Goal: Information Seeking & Learning: Learn about a topic

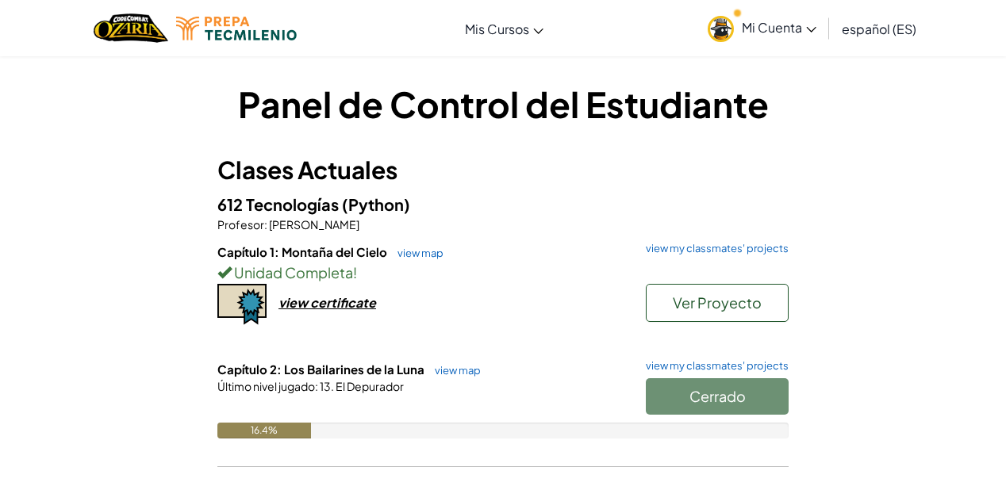
click at [422, 255] on link "view map" at bounding box center [416, 253] width 54 height 13
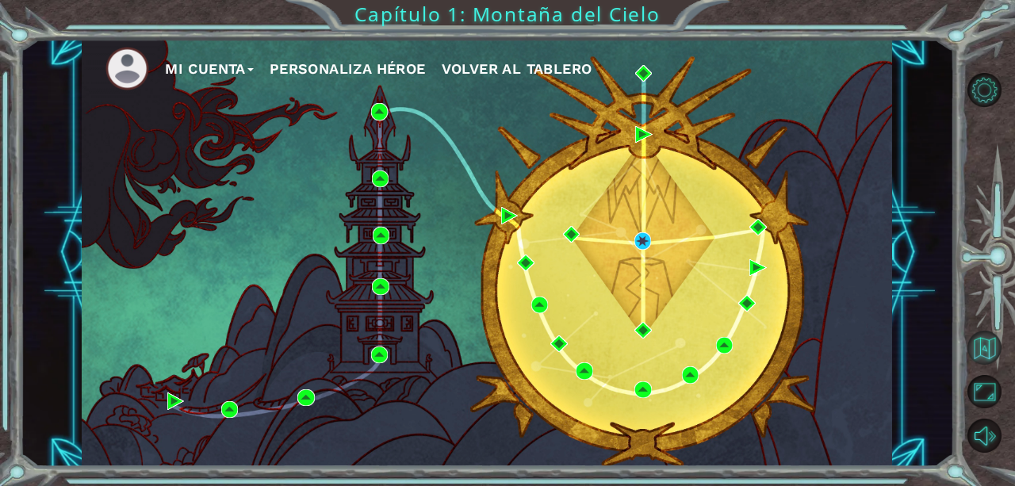
click at [993, 357] on button "Volver al Mapa" at bounding box center [985, 348] width 34 height 34
click at [999, 356] on button "Volver al Mapa" at bounding box center [985, 348] width 34 height 34
click at [973, 348] on button "Volver al Mapa" at bounding box center [985, 348] width 34 height 34
click at [984, 354] on button "Volver al Mapa" at bounding box center [985, 348] width 34 height 34
click at [972, 387] on button "Maximizar Navegador" at bounding box center [985, 392] width 34 height 34
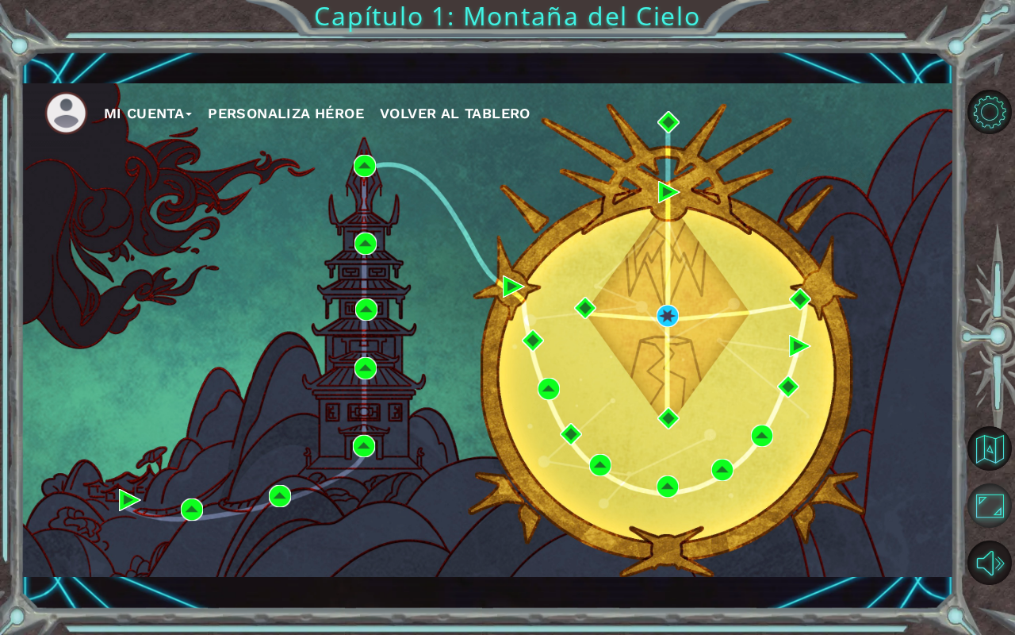
click at [987, 485] on button "Maximizar Navegador" at bounding box center [990, 505] width 44 height 44
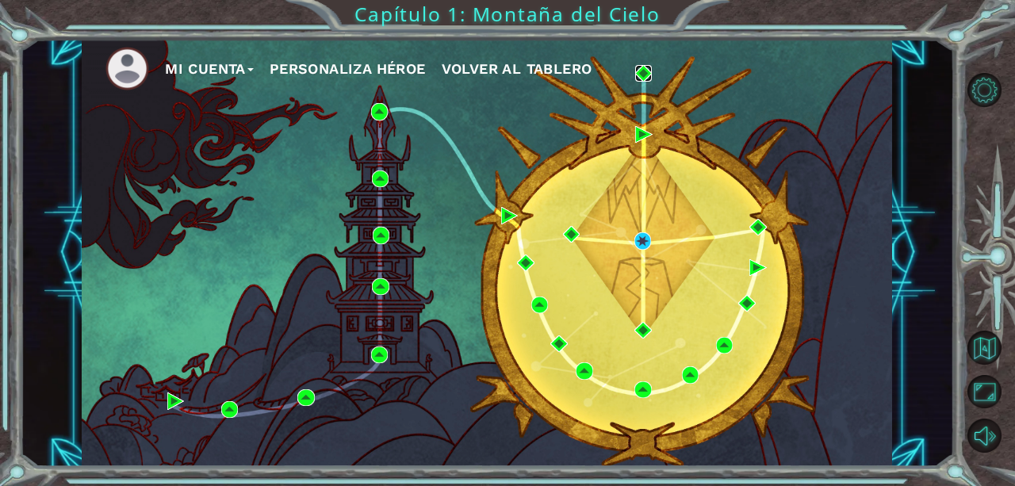
click at [648, 75] on img at bounding box center [643, 73] width 17 height 17
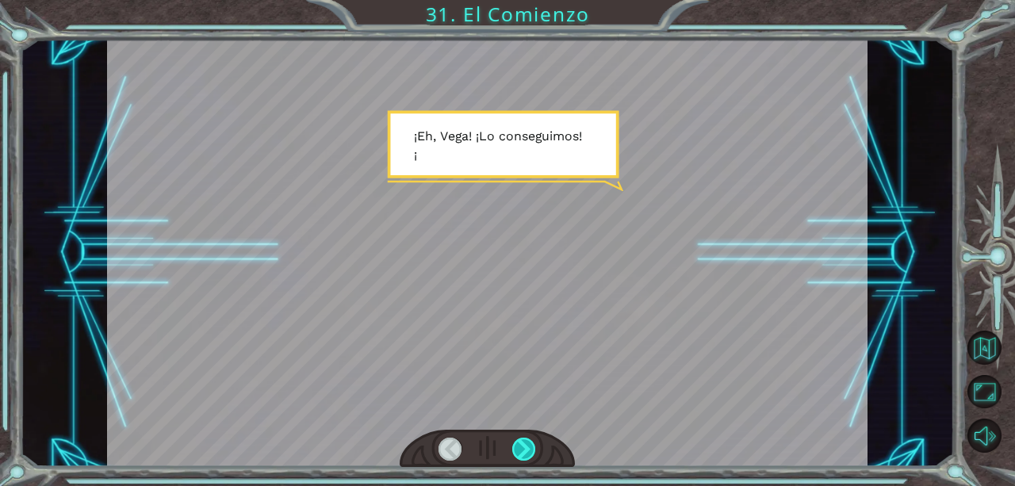
click at [529, 449] on div at bounding box center [524, 449] width 24 height 23
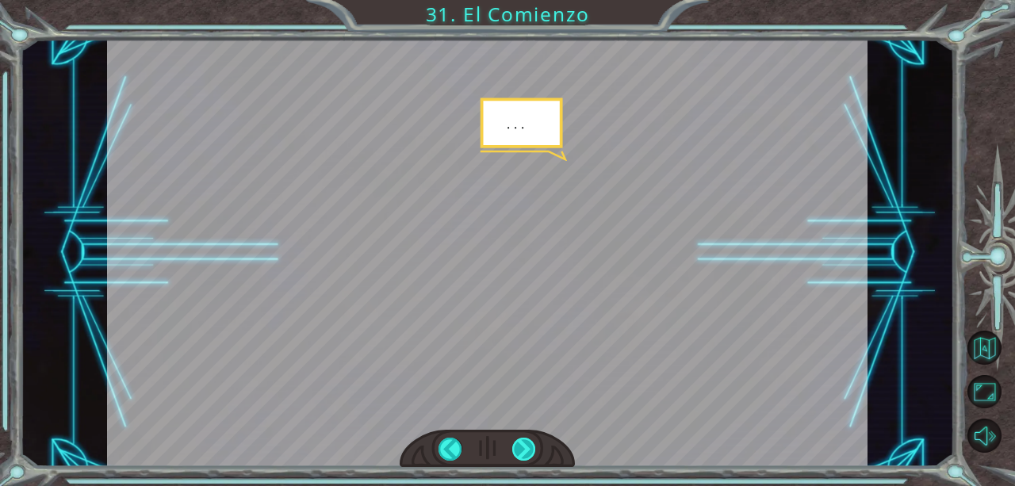
click at [524, 449] on div at bounding box center [524, 449] width 24 height 23
click at [516, 450] on div at bounding box center [524, 449] width 24 height 23
click at [518, 447] on div at bounding box center [524, 449] width 24 height 23
click at [520, 445] on div at bounding box center [524, 449] width 24 height 23
click at [514, 450] on div at bounding box center [524, 449] width 24 height 23
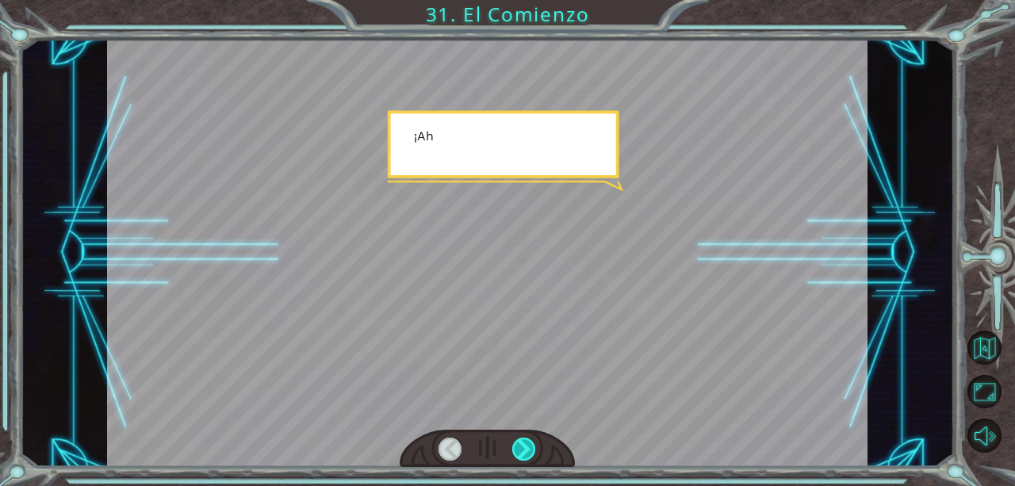
click at [515, 453] on div at bounding box center [524, 449] width 24 height 23
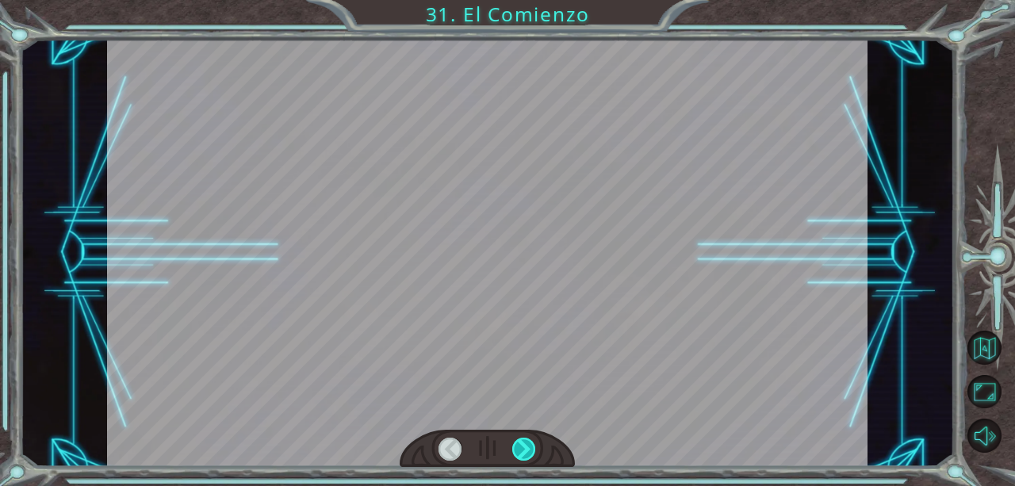
click at [514, 451] on div at bounding box center [524, 449] width 24 height 23
click at [515, 450] on div at bounding box center [524, 449] width 24 height 23
click at [522, 448] on div at bounding box center [524, 449] width 24 height 23
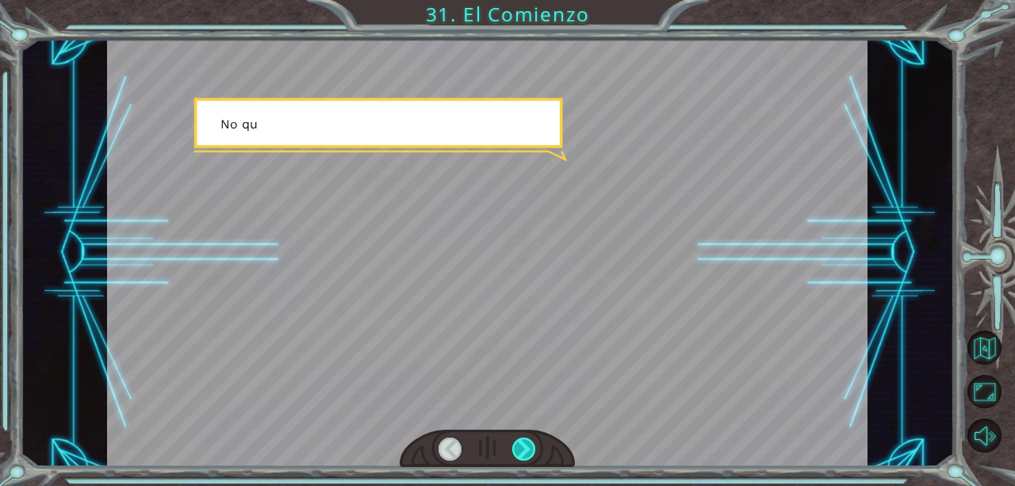
click at [520, 442] on div at bounding box center [524, 449] width 24 height 23
click at [519, 444] on div at bounding box center [524, 449] width 24 height 23
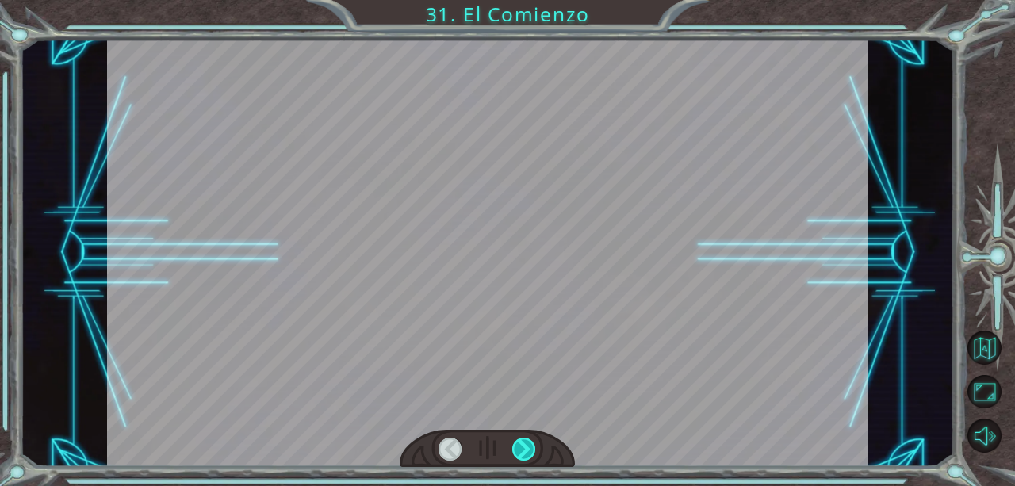
click at [519, 440] on div at bounding box center [524, 449] width 24 height 23
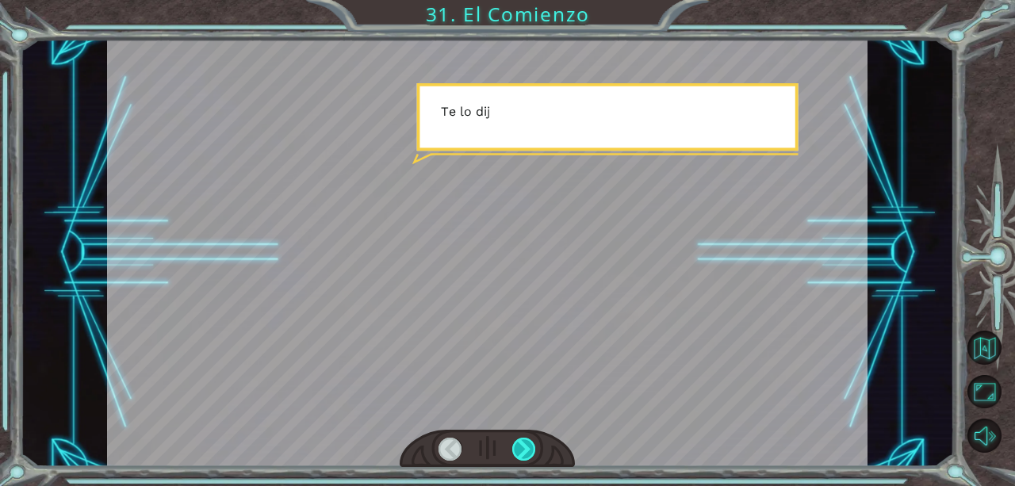
click at [520, 442] on div at bounding box center [524, 449] width 24 height 23
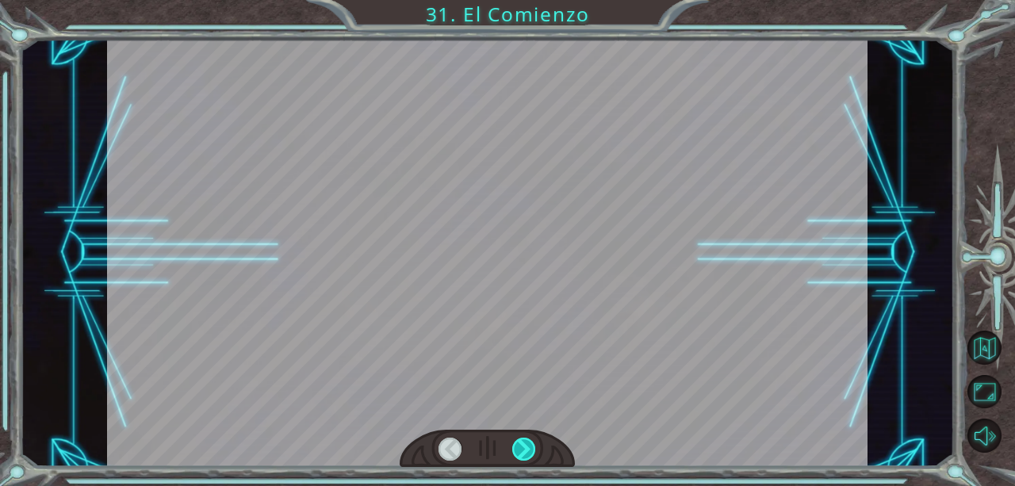
click at [515, 442] on div at bounding box center [524, 449] width 24 height 23
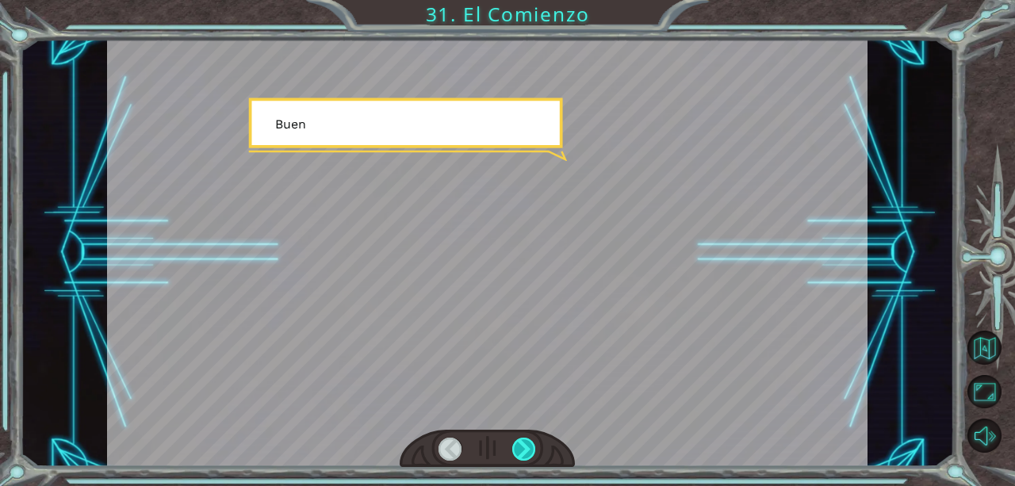
click at [523, 438] on div at bounding box center [524, 449] width 24 height 23
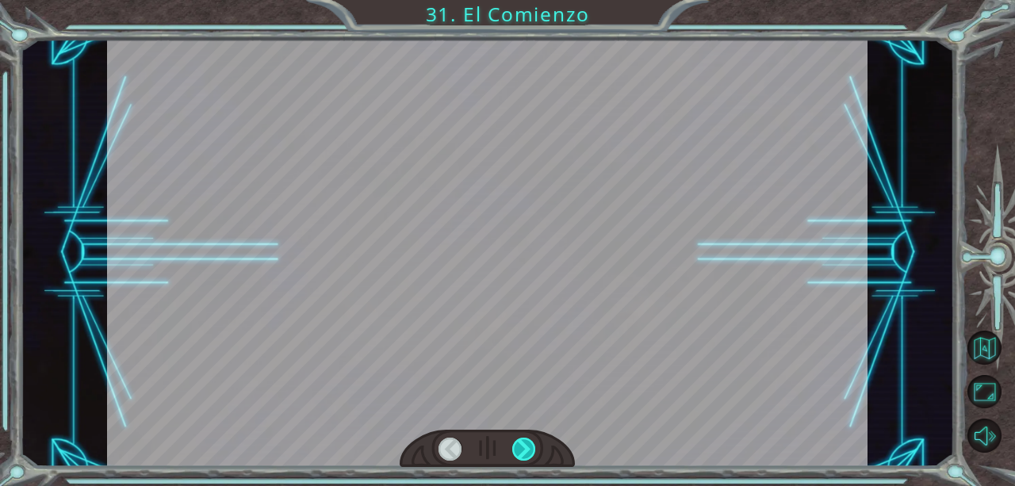
click at [522, 442] on div at bounding box center [524, 449] width 24 height 23
click at [522, 443] on div at bounding box center [524, 449] width 24 height 23
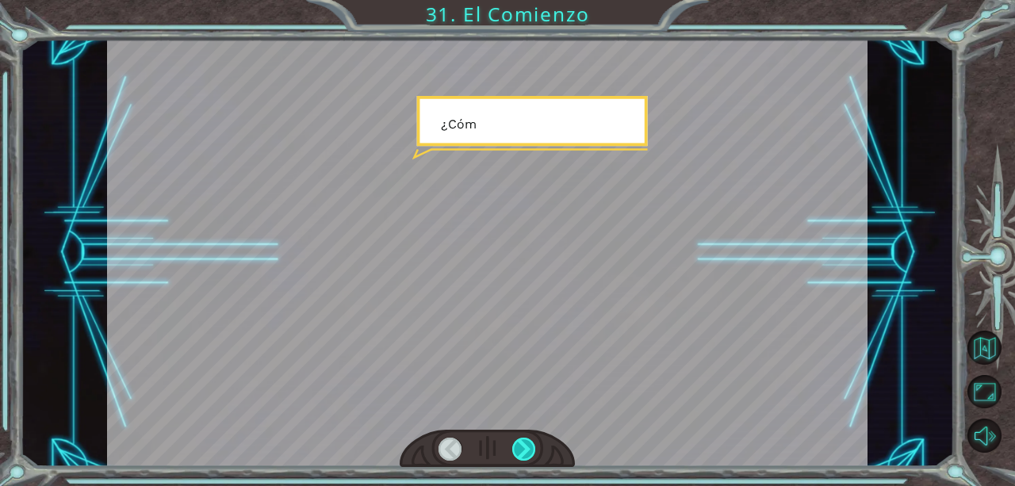
click at [523, 443] on div at bounding box center [524, 449] width 24 height 23
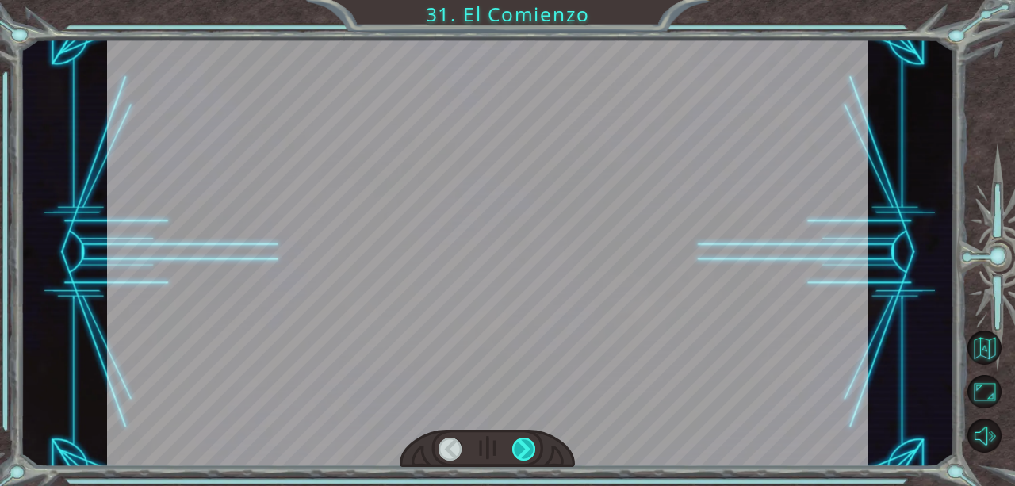
click at [527, 447] on div at bounding box center [524, 449] width 24 height 23
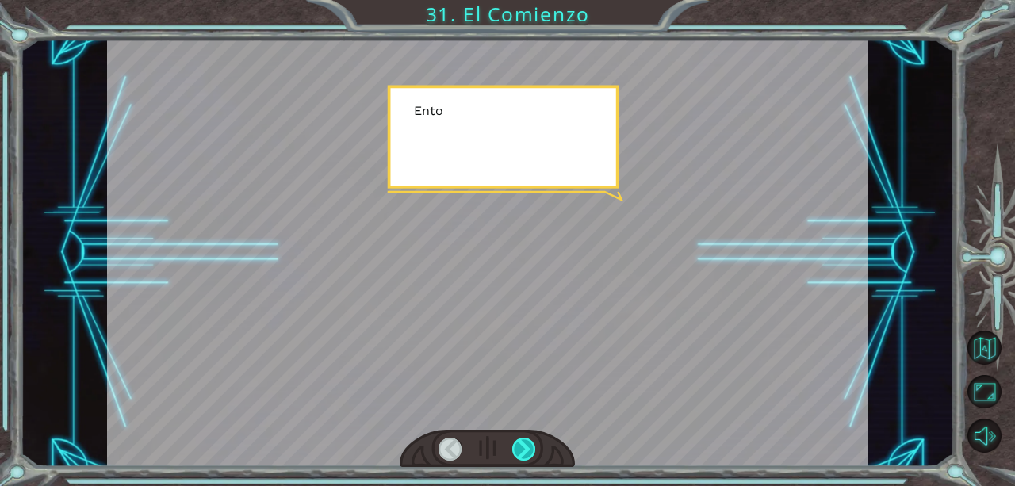
click at [526, 446] on div at bounding box center [524, 449] width 24 height 23
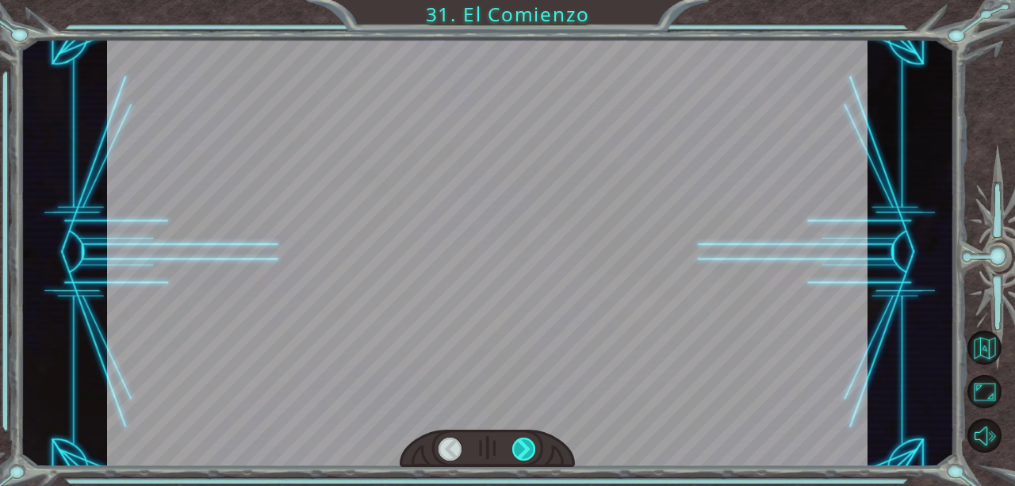
click at [529, 449] on div at bounding box center [524, 449] width 24 height 23
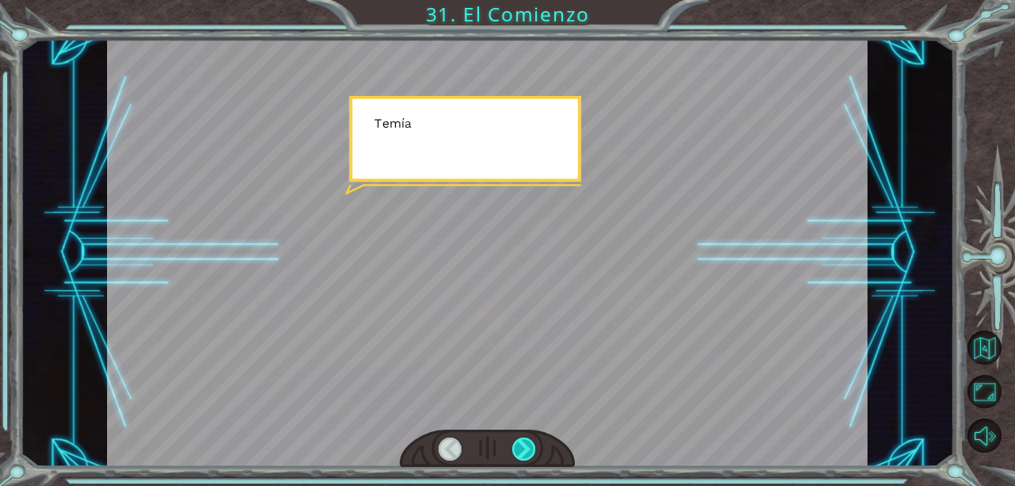
click at [527, 451] on div at bounding box center [524, 449] width 24 height 23
click at [526, 456] on div at bounding box center [524, 449] width 24 height 23
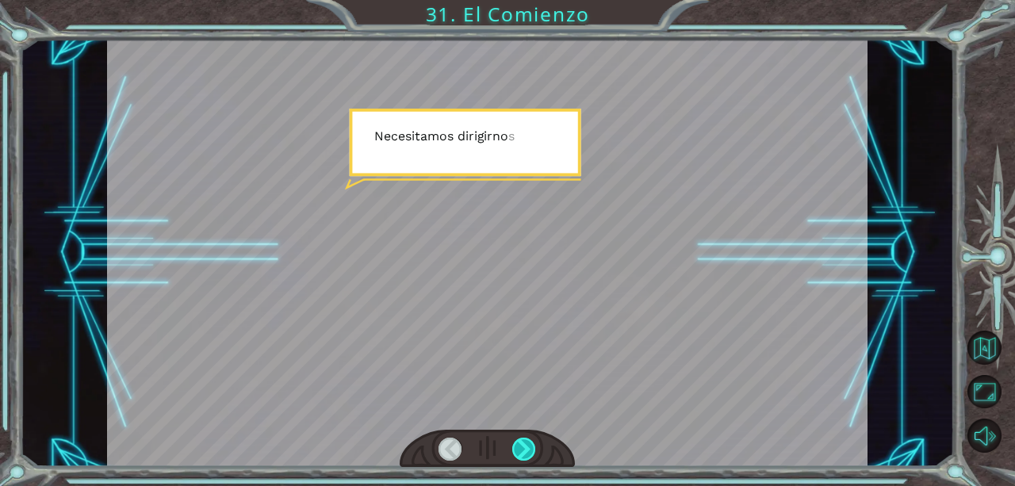
click at [520, 454] on div at bounding box center [524, 449] width 24 height 23
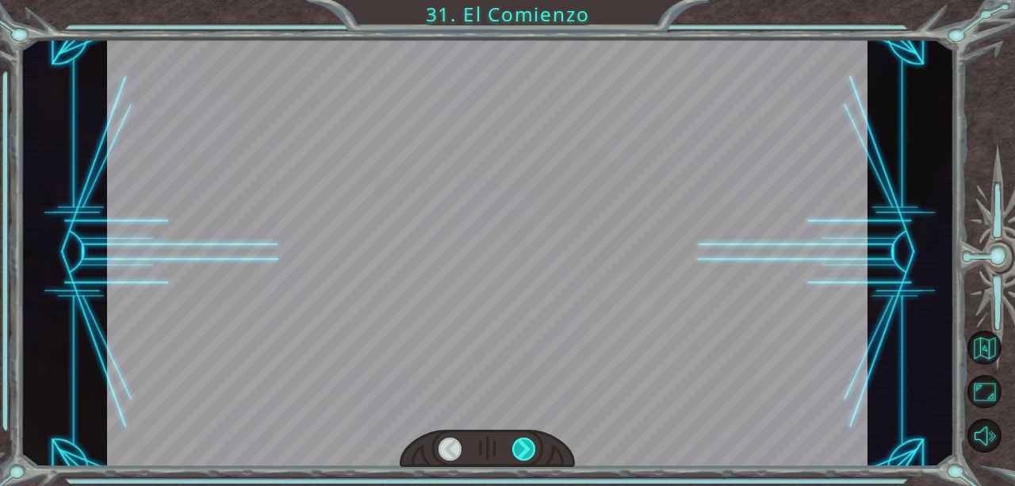
click at [516, 445] on div at bounding box center [524, 449] width 24 height 23
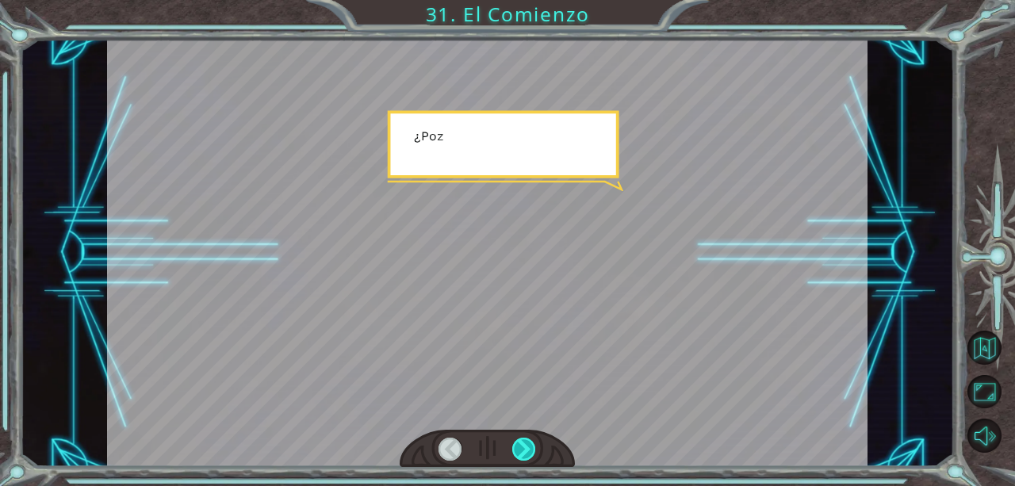
click at [516, 439] on div at bounding box center [524, 449] width 24 height 23
click at [517, 445] on div at bounding box center [524, 449] width 24 height 23
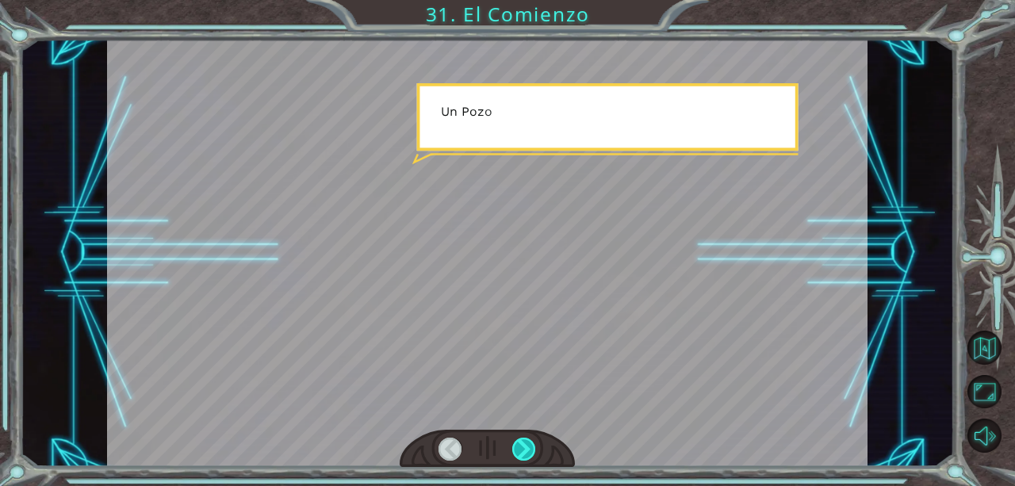
click at [520, 445] on div at bounding box center [524, 449] width 24 height 23
click at [522, 447] on div at bounding box center [524, 449] width 24 height 23
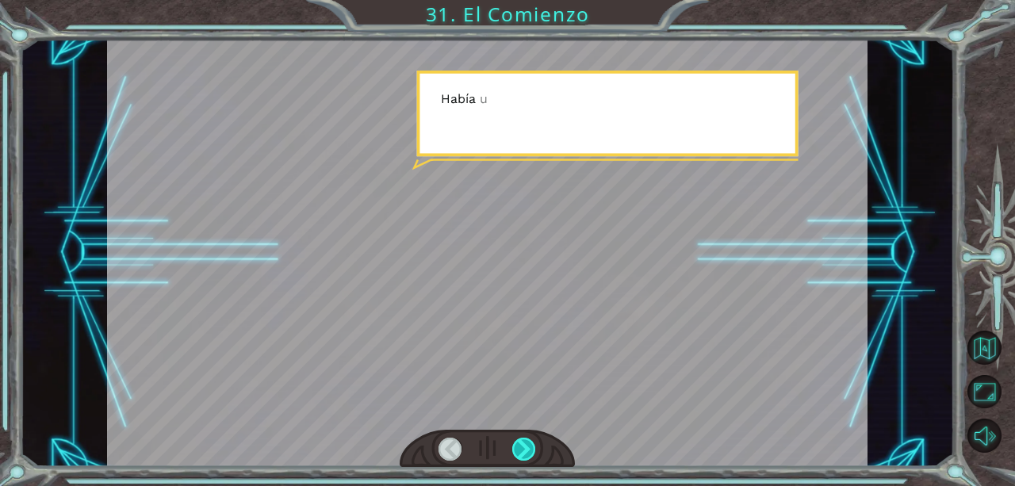
click at [525, 446] on div at bounding box center [524, 449] width 24 height 23
click at [527, 455] on div at bounding box center [524, 449] width 24 height 23
click at [529, 448] on div at bounding box center [524, 449] width 24 height 23
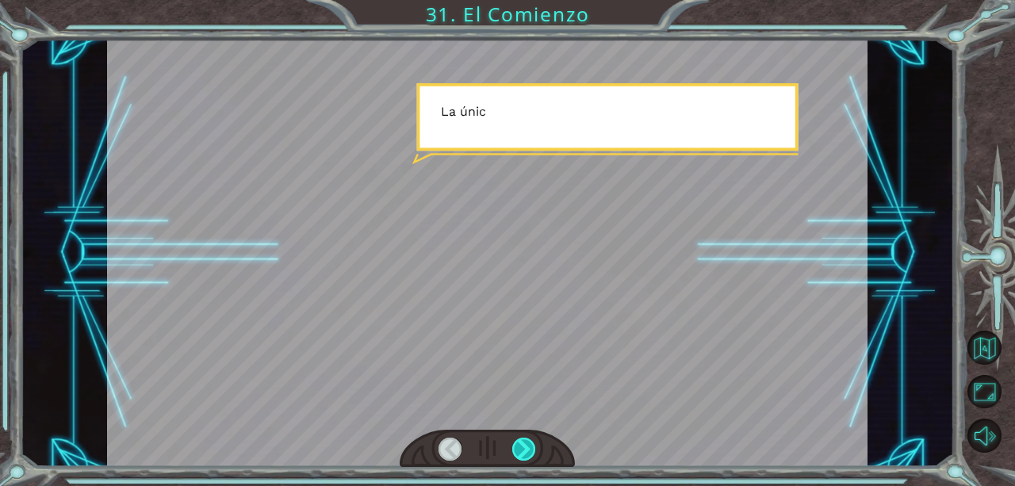
click at [532, 455] on div at bounding box center [524, 449] width 24 height 23
click at [531, 458] on div at bounding box center [524, 449] width 24 height 23
click at [531, 452] on div at bounding box center [524, 449] width 24 height 23
click at [529, 449] on div at bounding box center [524, 449] width 24 height 23
click at [531, 447] on div at bounding box center [524, 449] width 24 height 23
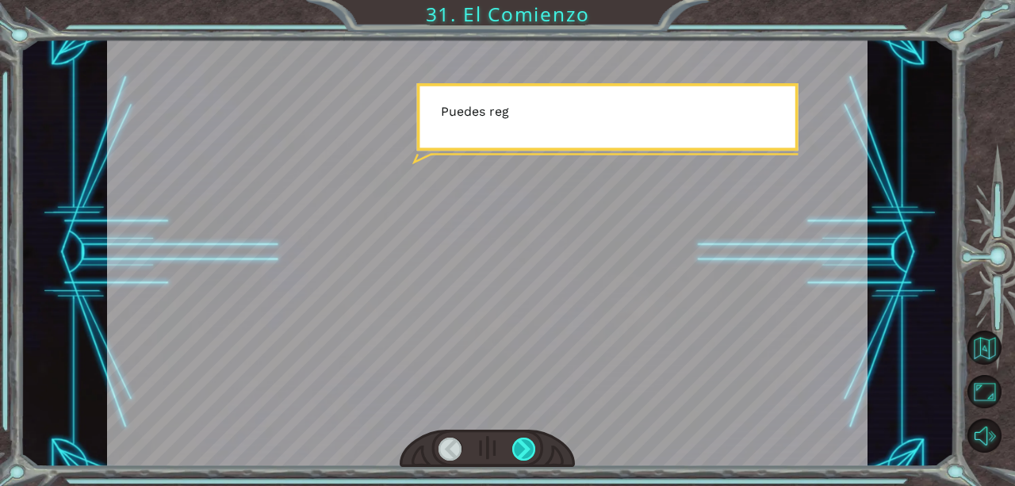
click at [531, 451] on div at bounding box center [524, 449] width 24 height 23
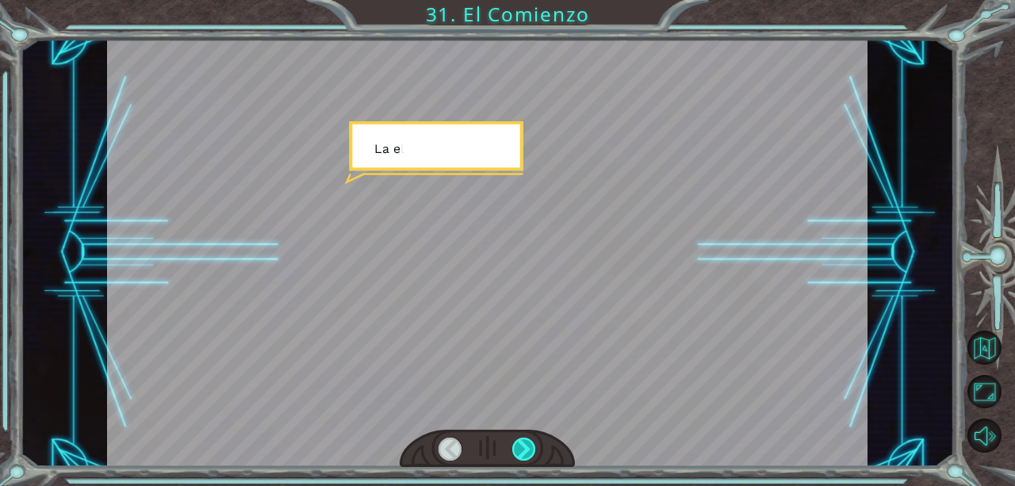
click at [531, 452] on div at bounding box center [524, 449] width 24 height 23
click at [531, 449] on div at bounding box center [524, 449] width 24 height 23
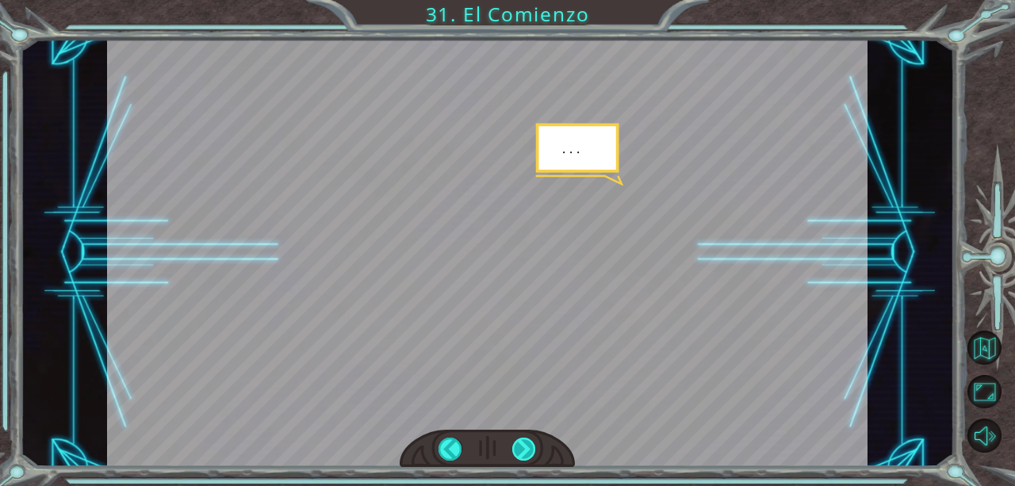
click at [530, 449] on div at bounding box center [524, 449] width 24 height 23
click at [533, 445] on div at bounding box center [524, 449] width 24 height 23
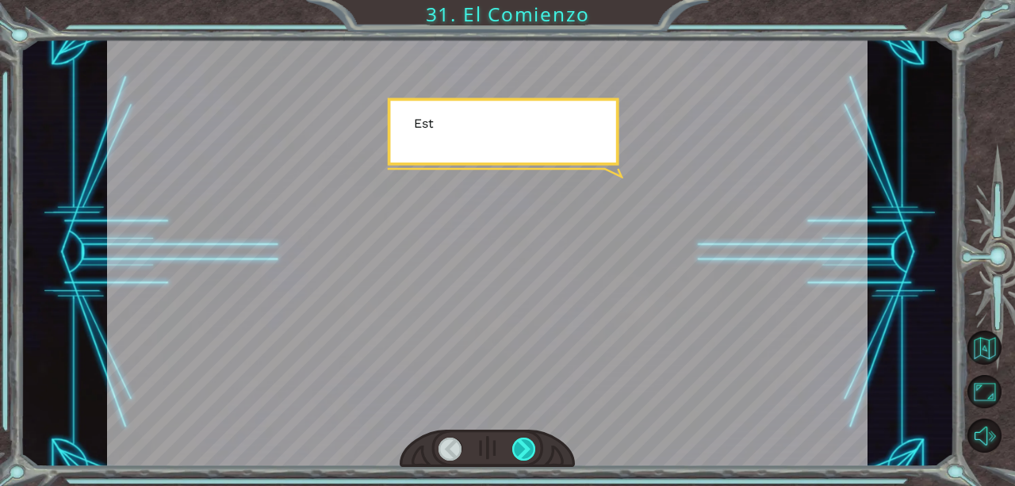
click at [531, 444] on div at bounding box center [524, 449] width 24 height 23
click at [527, 451] on div at bounding box center [524, 449] width 24 height 23
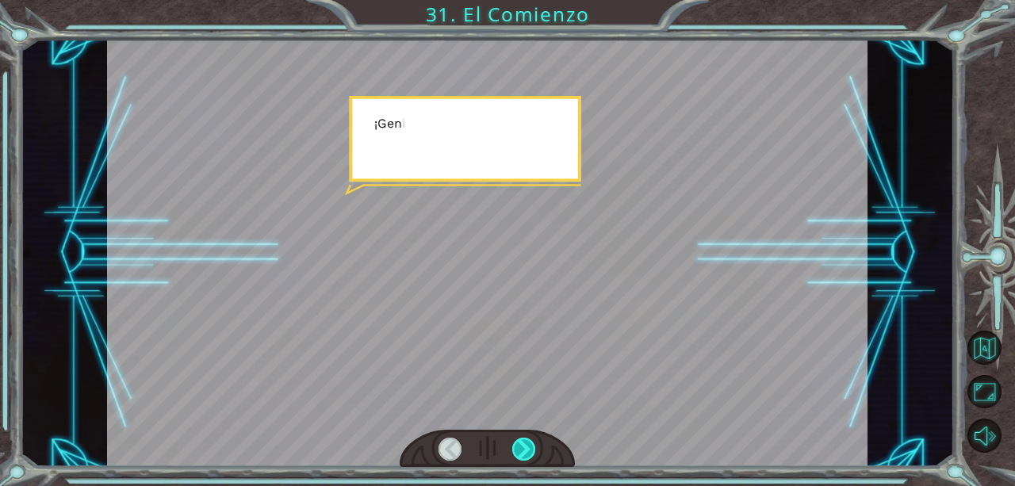
click at [529, 451] on div at bounding box center [524, 449] width 24 height 23
click at [531, 454] on div at bounding box center [524, 449] width 24 height 23
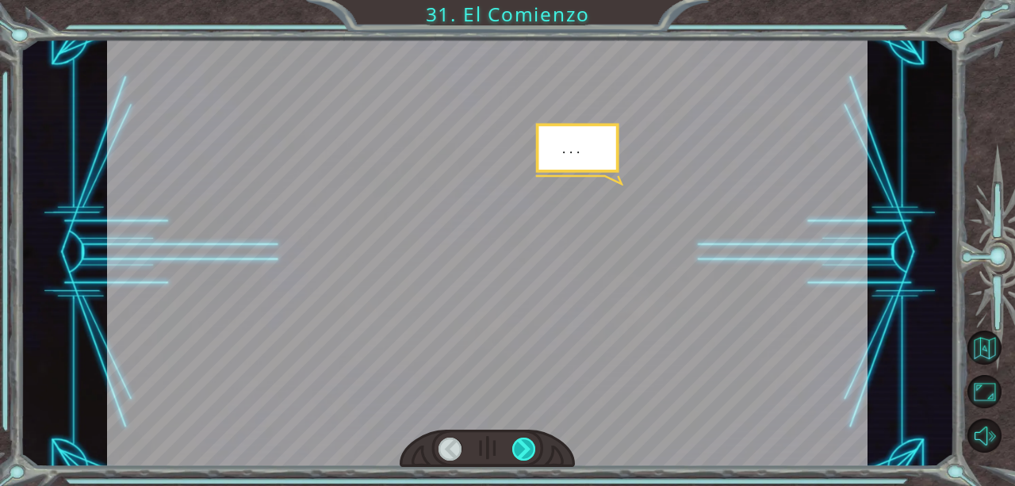
click at [532, 449] on div at bounding box center [524, 449] width 24 height 23
click at [535, 453] on div at bounding box center [524, 449] width 24 height 23
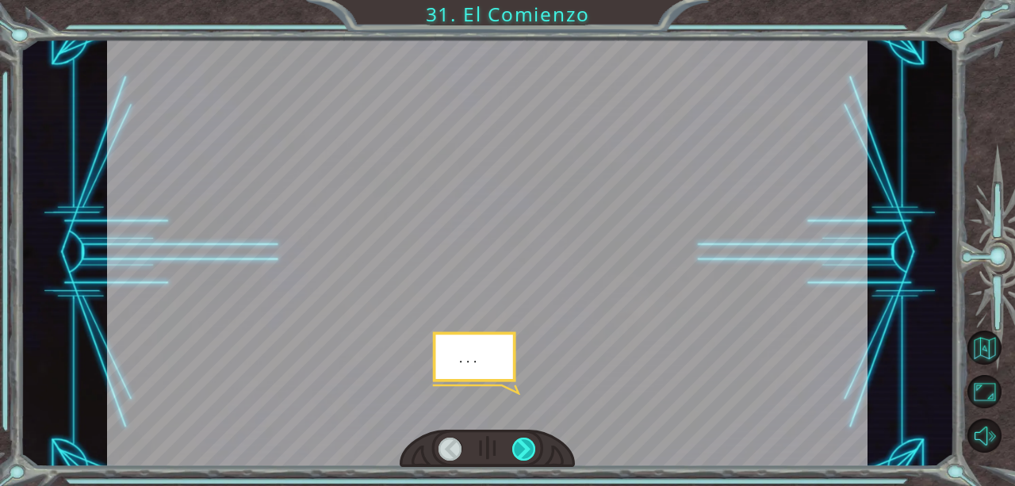
click at [531, 451] on div at bounding box center [524, 449] width 24 height 23
click at [533, 451] on div at bounding box center [524, 449] width 24 height 23
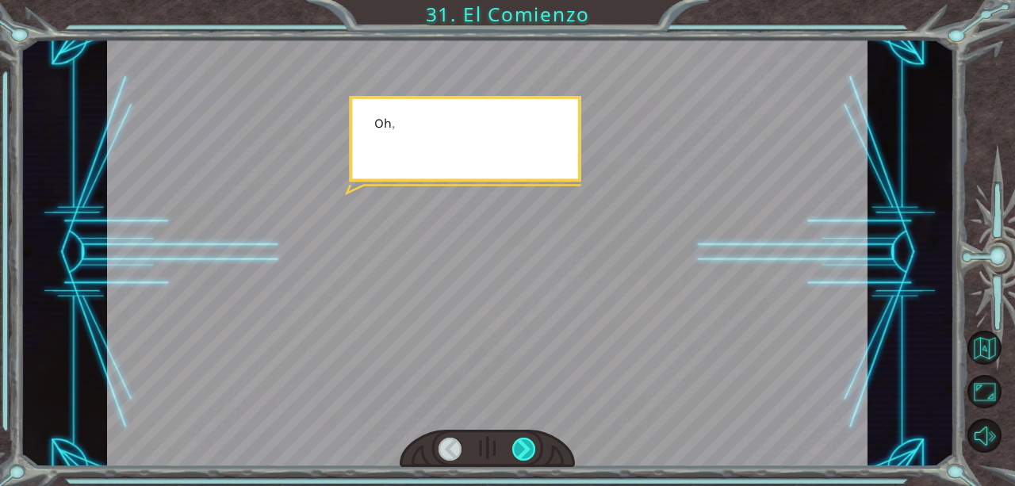
click at [531, 447] on div at bounding box center [524, 449] width 24 height 23
click at [531, 448] on div at bounding box center [524, 449] width 24 height 23
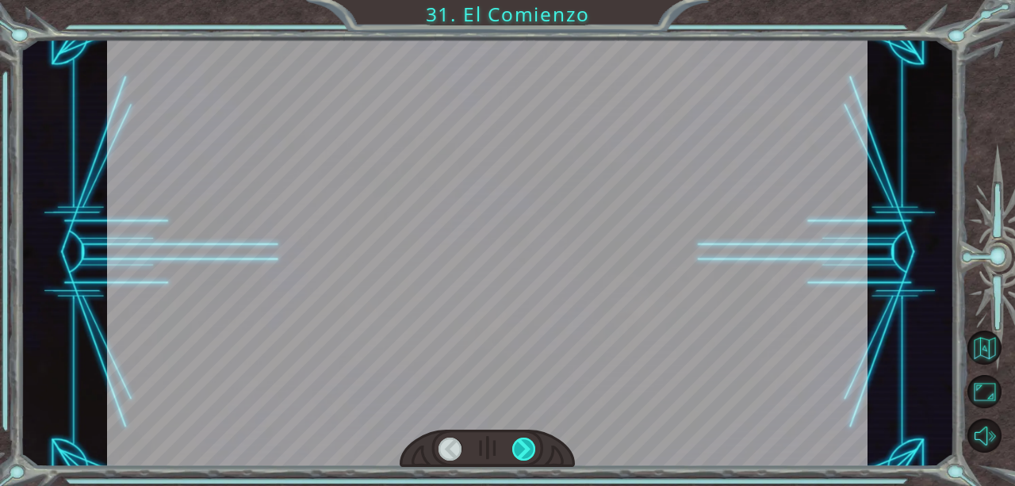
click at [530, 454] on div at bounding box center [524, 449] width 24 height 23
click at [531, 454] on div at bounding box center [524, 449] width 24 height 23
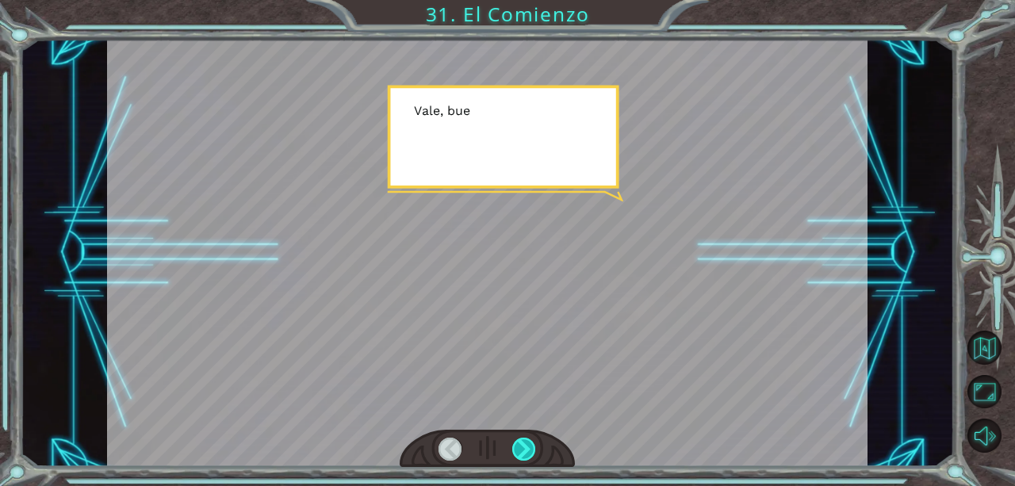
click at [533, 451] on div at bounding box center [524, 449] width 24 height 23
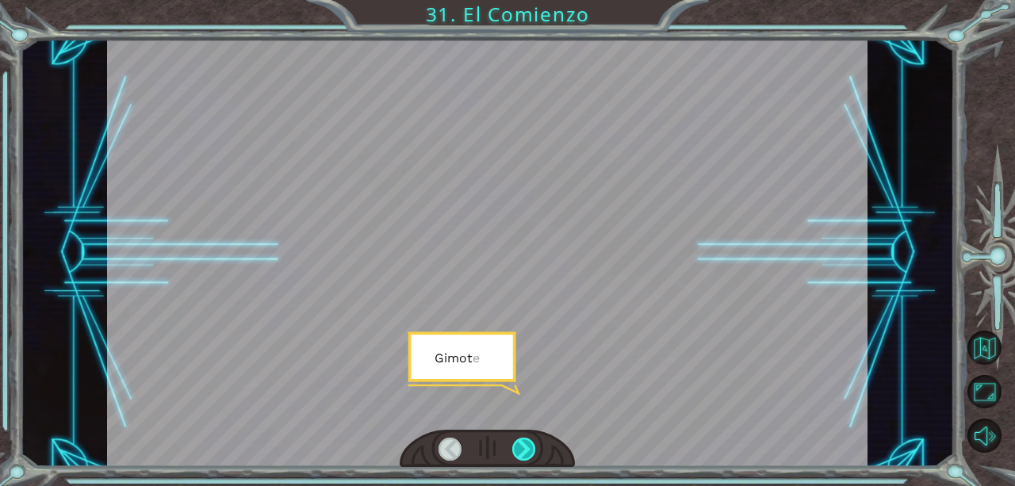
click at [531, 458] on div at bounding box center [524, 449] width 24 height 23
click at [530, 461] on div at bounding box center [487, 449] width 175 height 39
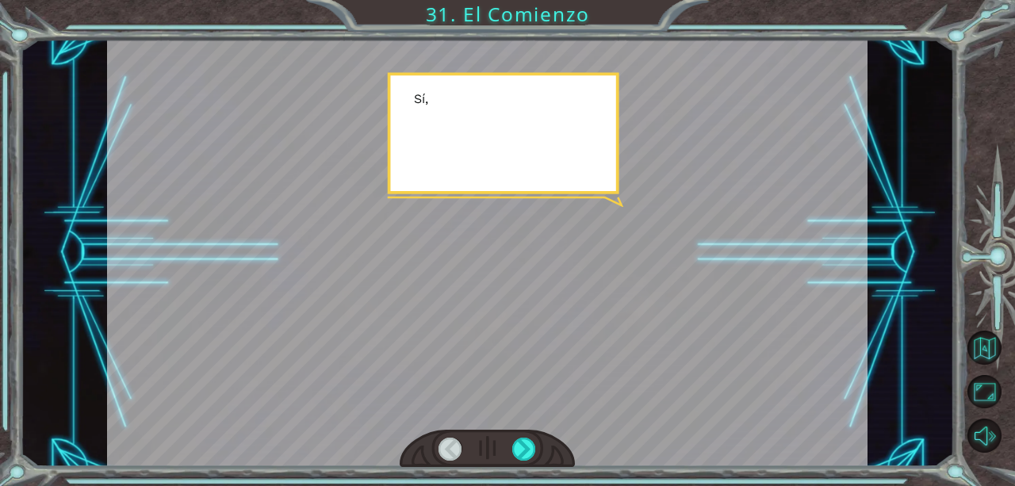
click at [531, 459] on div at bounding box center [524, 449] width 24 height 23
click at [531, 452] on div at bounding box center [524, 449] width 24 height 23
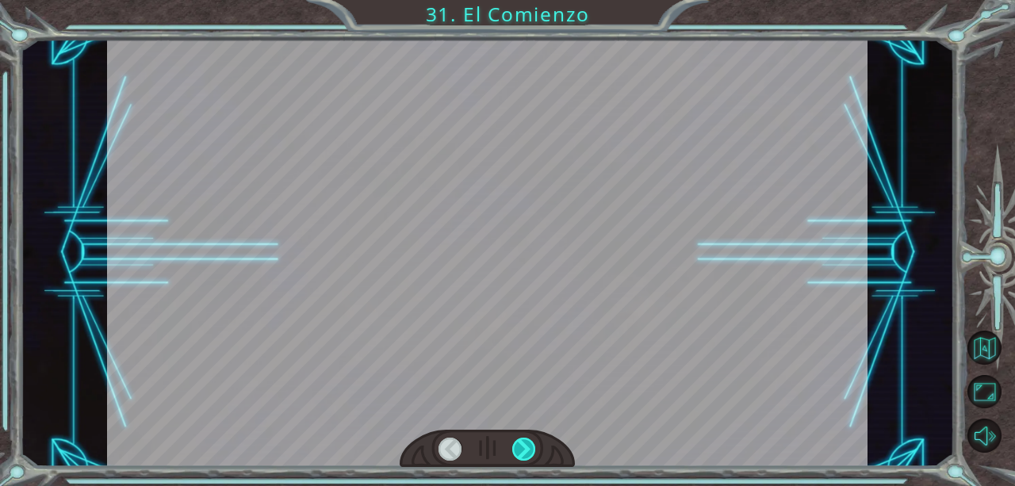
click at [531, 448] on div at bounding box center [524, 449] width 24 height 23
click at [531, 451] on div at bounding box center [524, 449] width 24 height 23
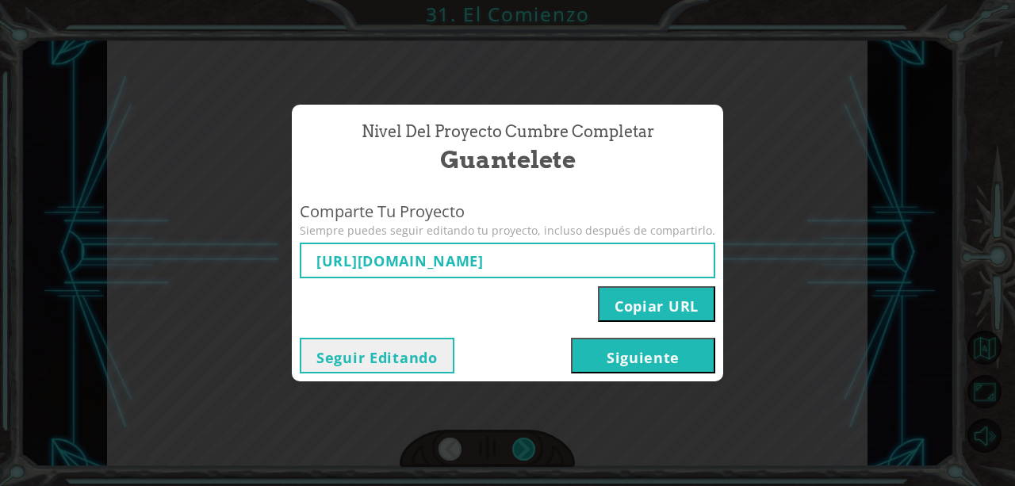
click at [617, 366] on button "Siguiente" at bounding box center [643, 356] width 144 height 36
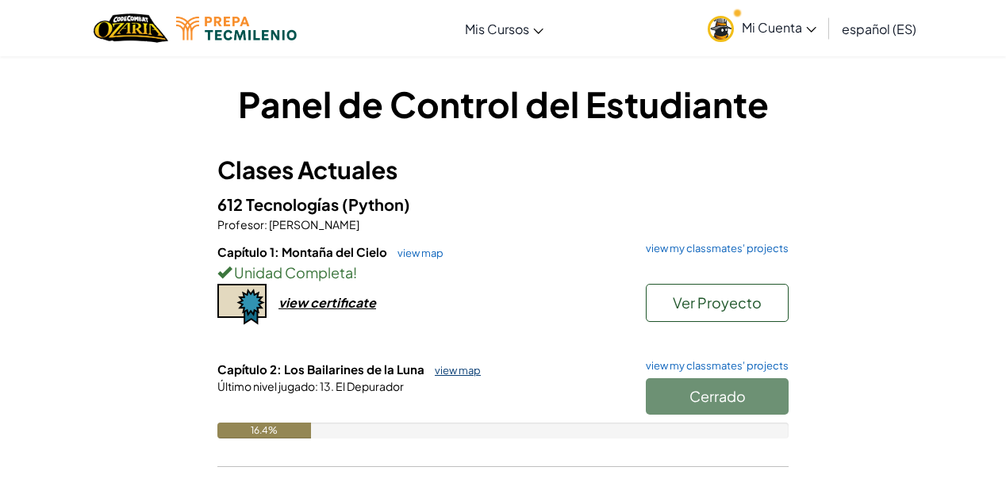
click at [435, 371] on link "view map" at bounding box center [454, 370] width 54 height 13
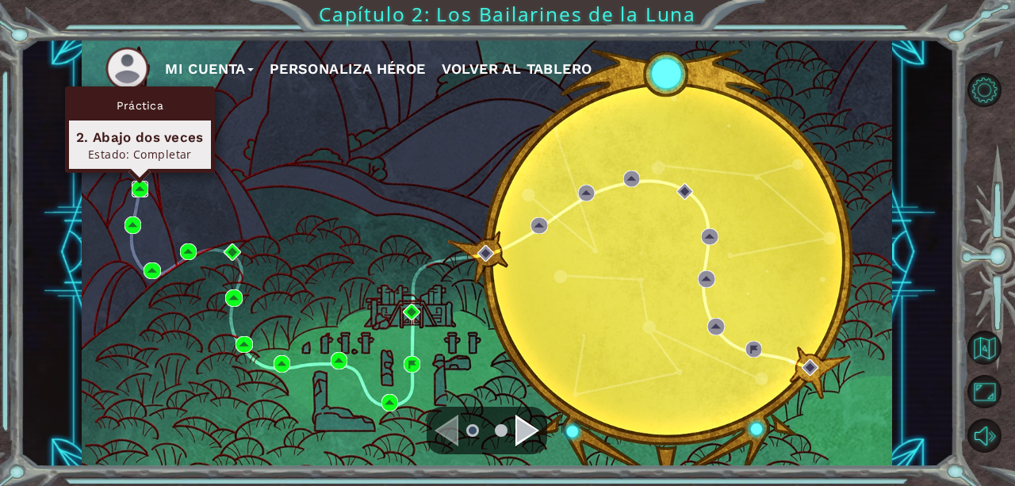
click at [147, 186] on img at bounding box center [140, 189] width 17 height 17
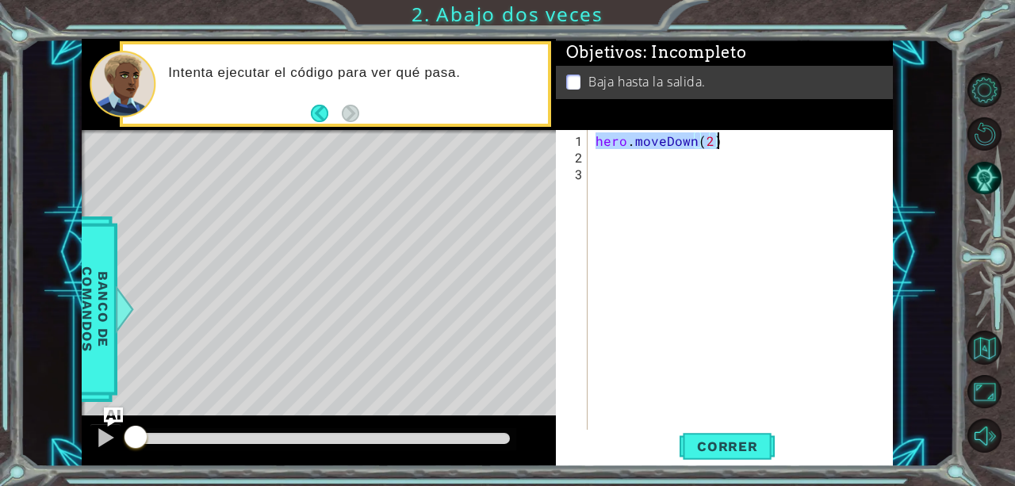
drag, startPoint x: 593, startPoint y: 143, endPoint x: 719, endPoint y: 138, distance: 126.2
click at [719, 138] on div "hero . moveDown ( 2 )" at bounding box center [745, 298] width 305 height 333
type textarea "hero.moveDown(2)"
click at [992, 360] on button "Volver al Mapa" at bounding box center [985, 348] width 34 height 34
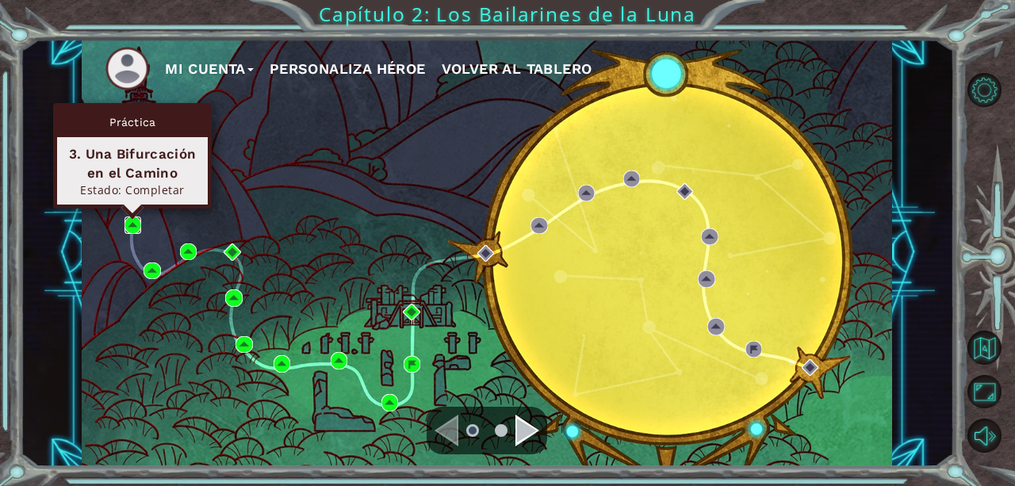
click at [126, 221] on img at bounding box center [133, 225] width 17 height 17
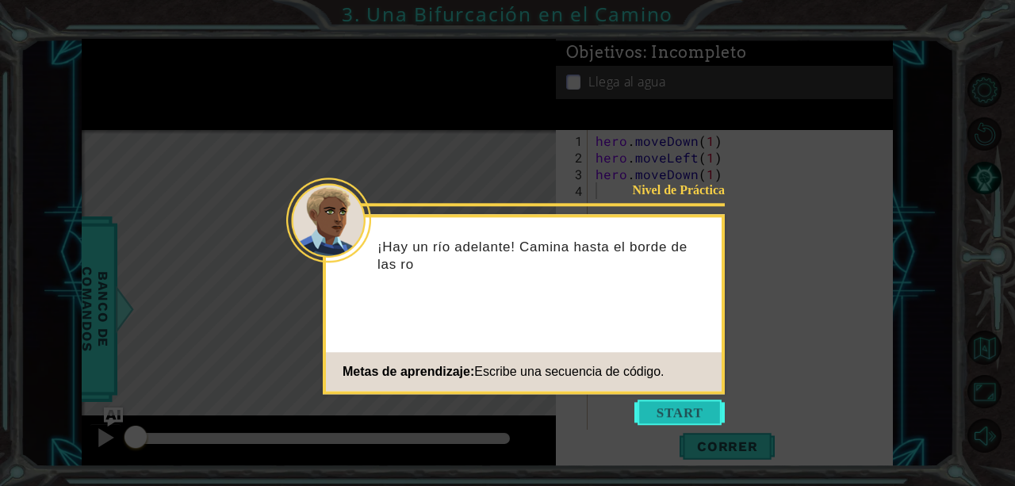
click at [704, 401] on button "Start" at bounding box center [680, 412] width 90 height 25
